Goal: Transaction & Acquisition: Purchase product/service

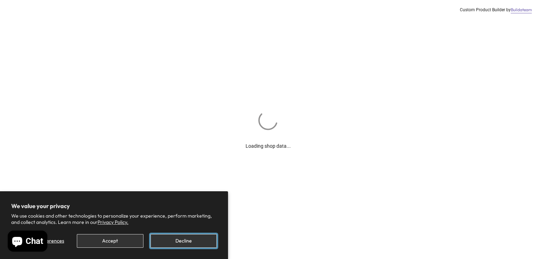
click at [173, 243] on button "Decline" at bounding box center [183, 241] width 66 height 14
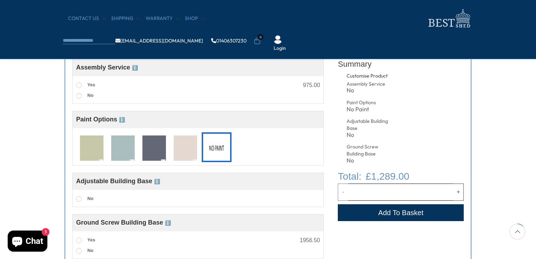
scroll to position [281, 0]
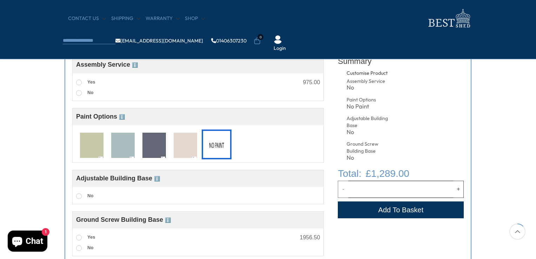
click at [159, 179] on span "ℹ️" at bounding box center [157, 179] width 6 height 6
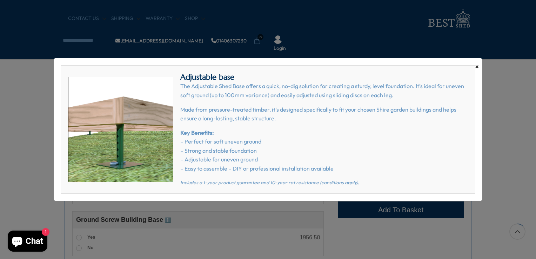
click at [476, 68] on span "×" at bounding box center [477, 67] width 4 height 10
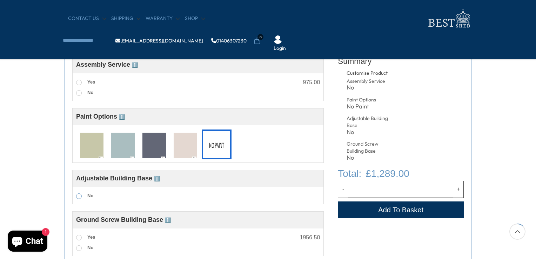
click at [78, 197] on span at bounding box center [79, 196] width 6 height 6
click at [80, 196] on span at bounding box center [79, 196] width 6 height 6
click at [79, 197] on span at bounding box center [79, 196] width 6 height 6
click at [93, 198] on span "No" at bounding box center [90, 195] width 6 height 5
click at [79, 197] on span at bounding box center [79, 196] width 6 height 6
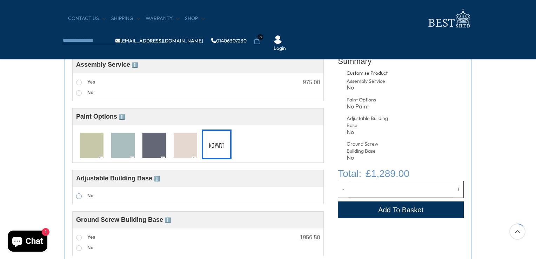
click at [79, 196] on span at bounding box center [79, 196] width 6 height 6
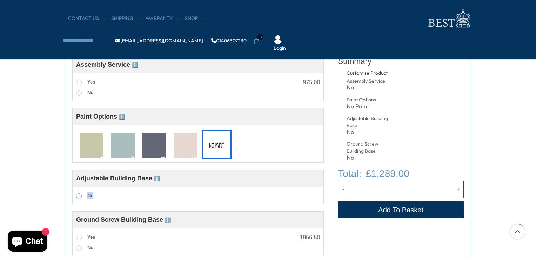
click at [79, 196] on span at bounding box center [79, 196] width 6 height 6
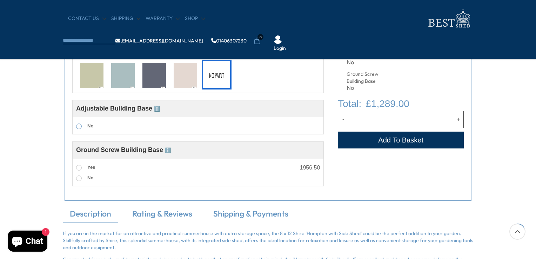
scroll to position [351, 0]
click at [79, 179] on span at bounding box center [79, 178] width 6 height 6
click at [170, 152] on span "ℹ️" at bounding box center [168, 150] width 6 height 6
